Goal: Find specific page/section: Find specific page/section

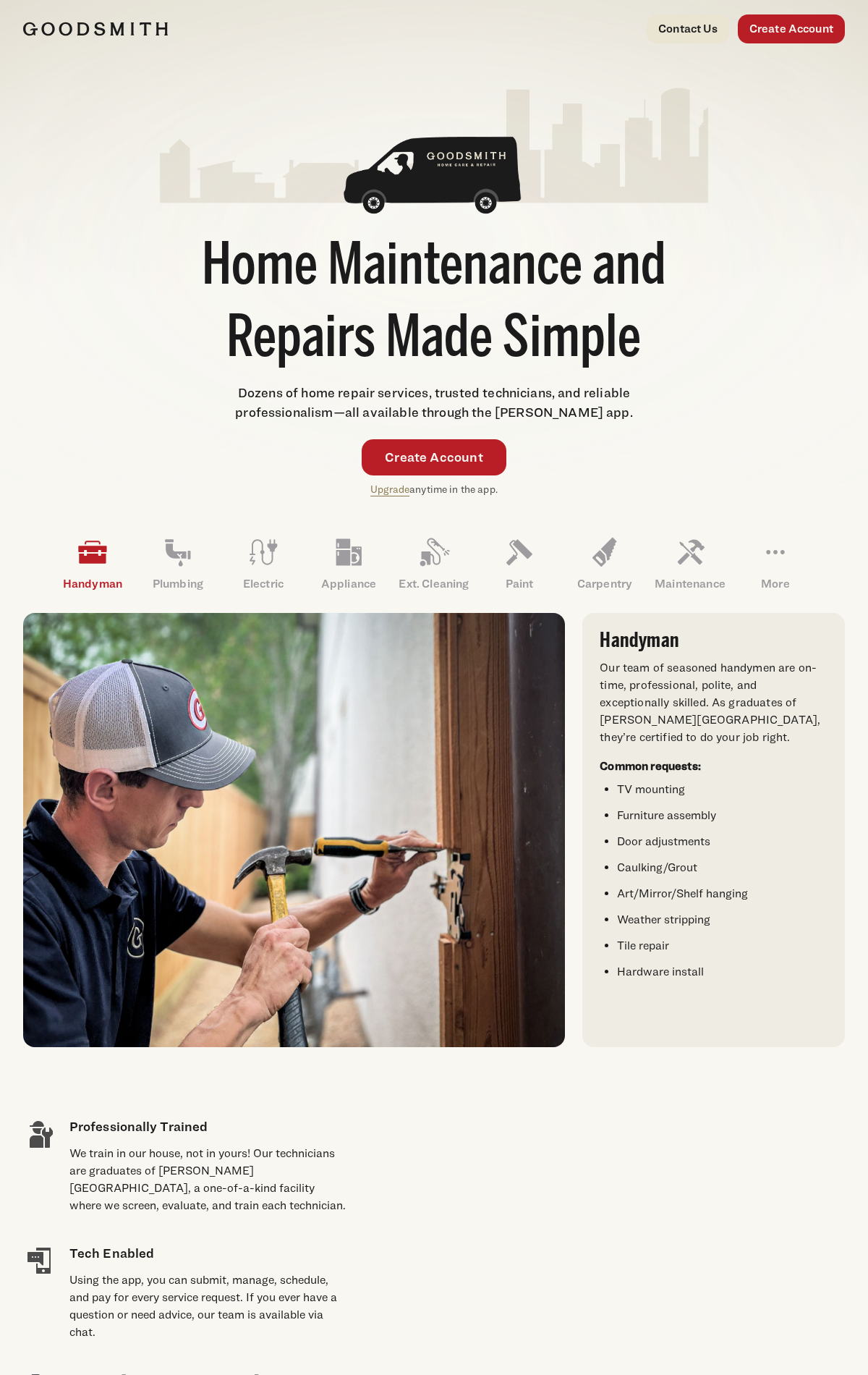
scroll to position [2548, 0]
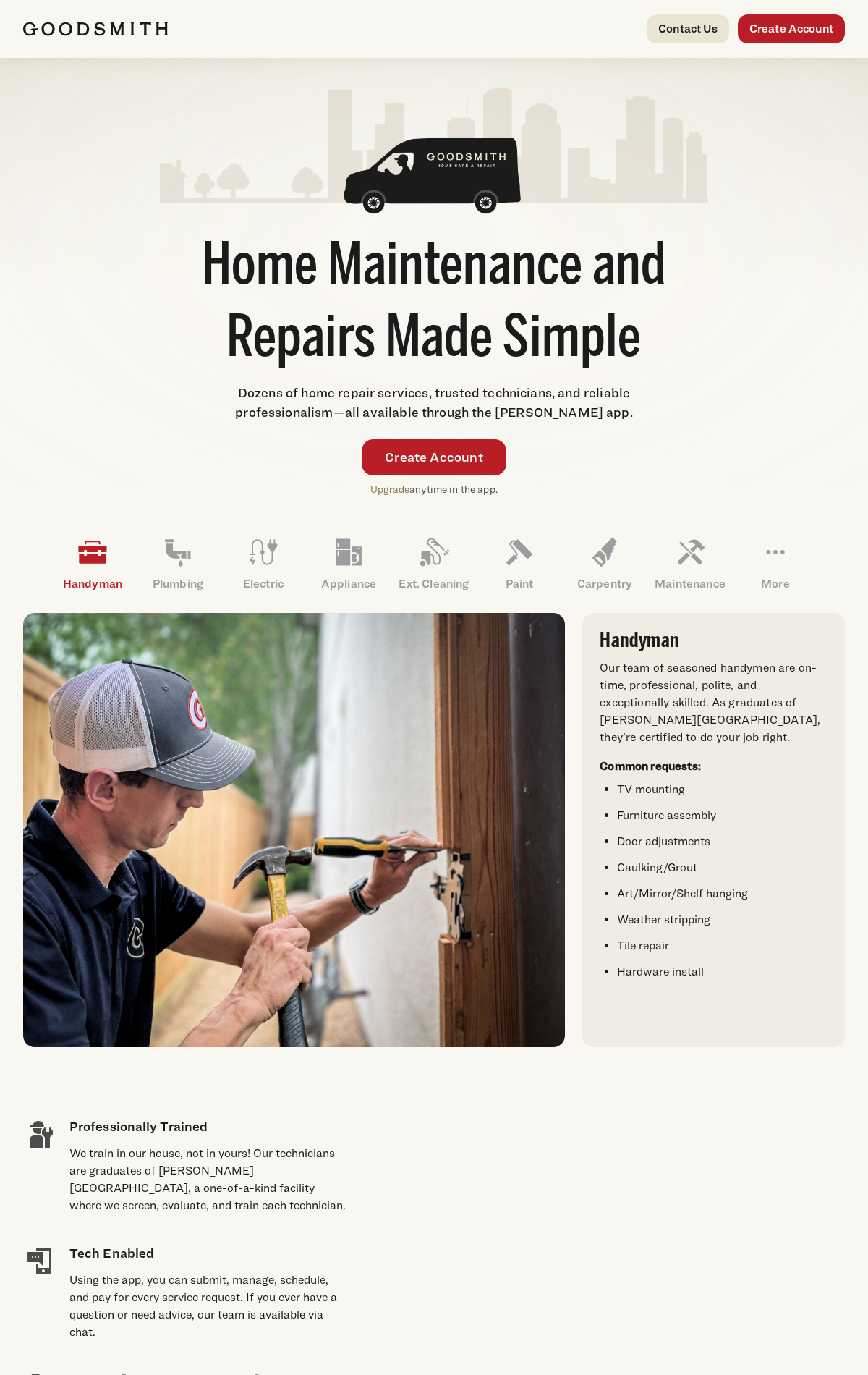
scroll to position [2548, 0]
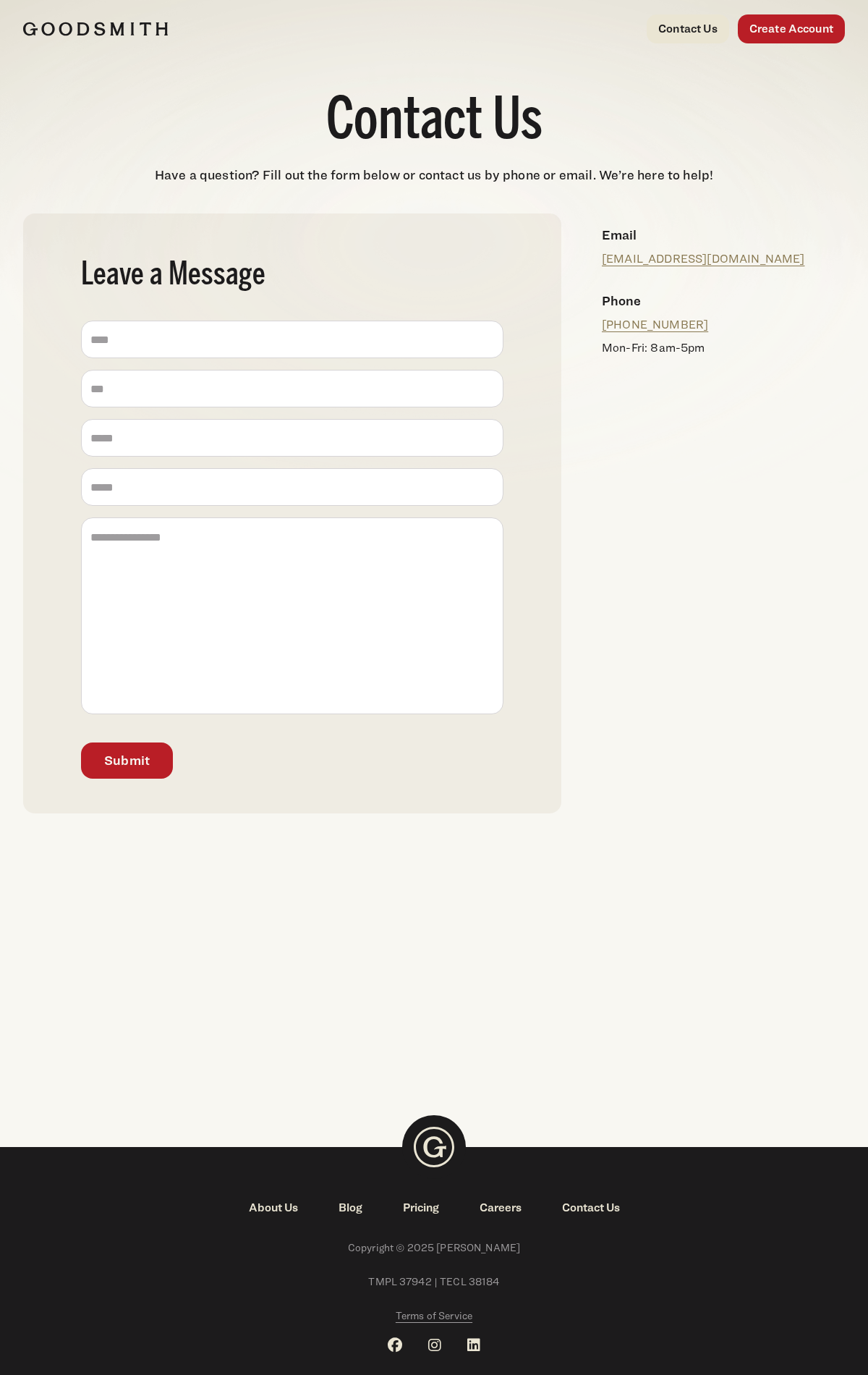
scroll to position [33, 0]
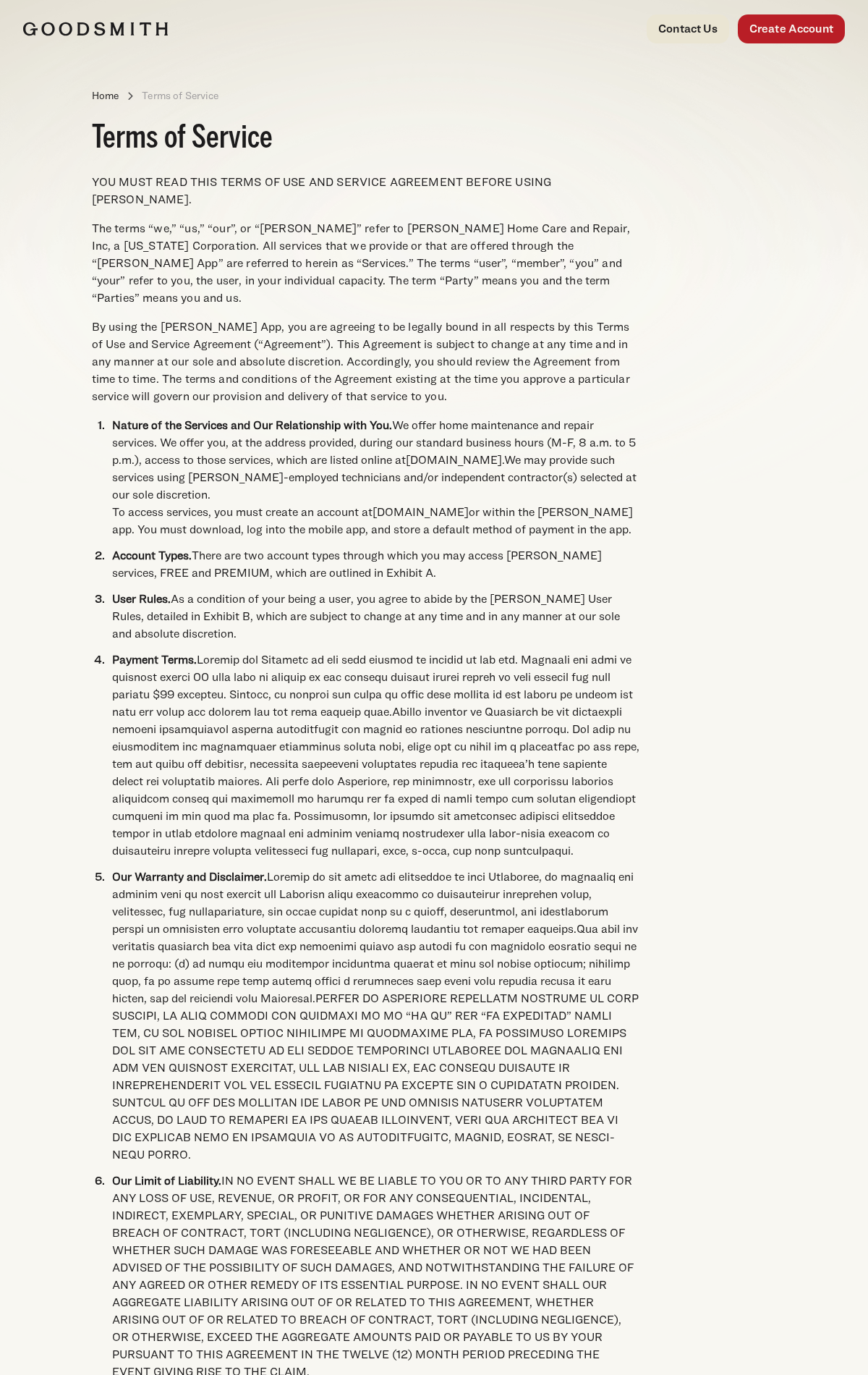
scroll to position [3955, 0]
